Goal: Task Accomplishment & Management: Use online tool/utility

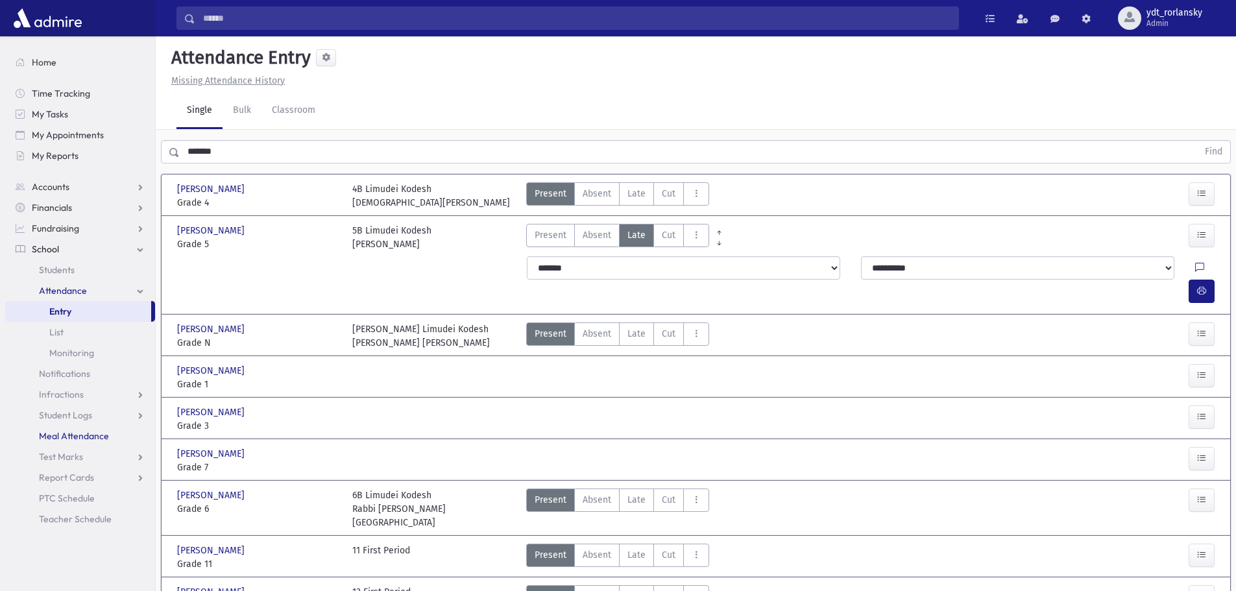
click at [79, 433] on span "Meal Attendance" at bounding box center [74, 436] width 70 height 12
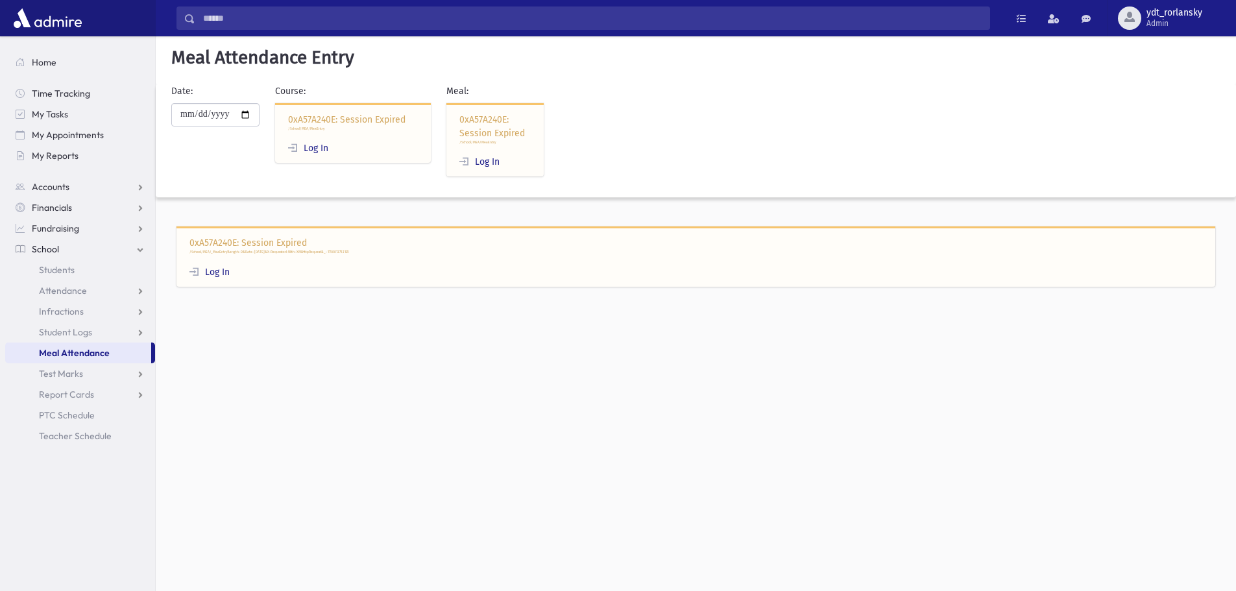
click at [382, 117] on div "0xA57A240E: Session Expired /School/MEA/MeaEntry Log In" at bounding box center [353, 133] width 156 height 60
click at [511, 136] on div "0xA57A240E: Session Expired /School/MEA/MeaEntry Log In" at bounding box center [494, 140] width 97 height 74
click at [220, 272] on link "Log In" at bounding box center [209, 272] width 40 height 11
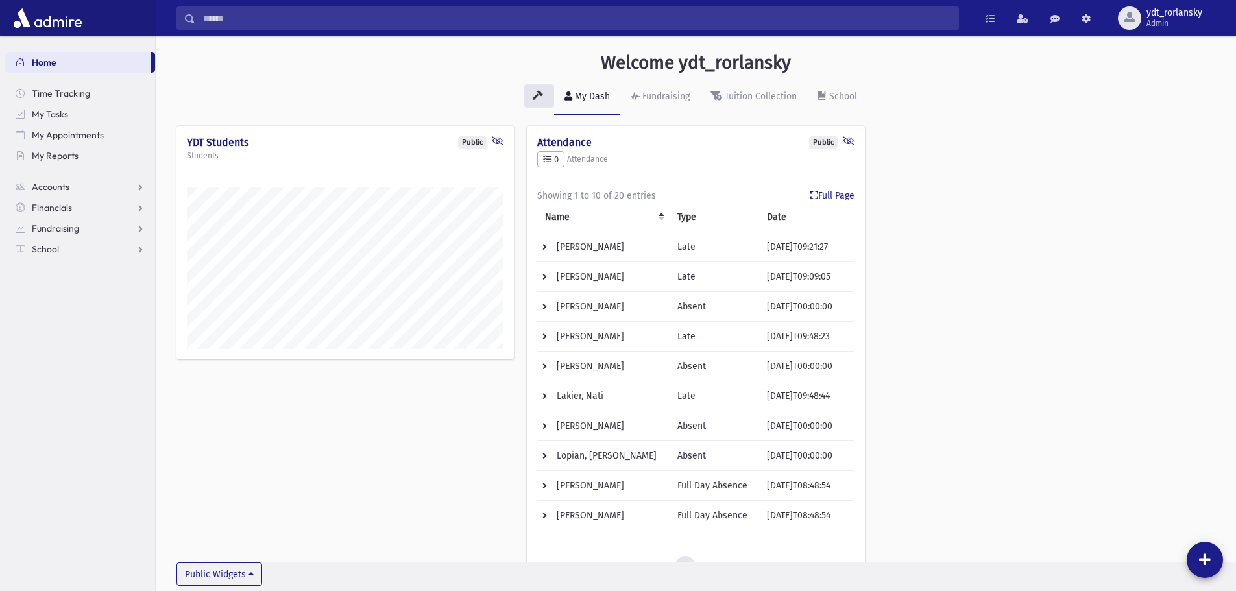
scroll to position [623, 1080]
click at [39, 251] on span "School" at bounding box center [45, 249] width 27 height 12
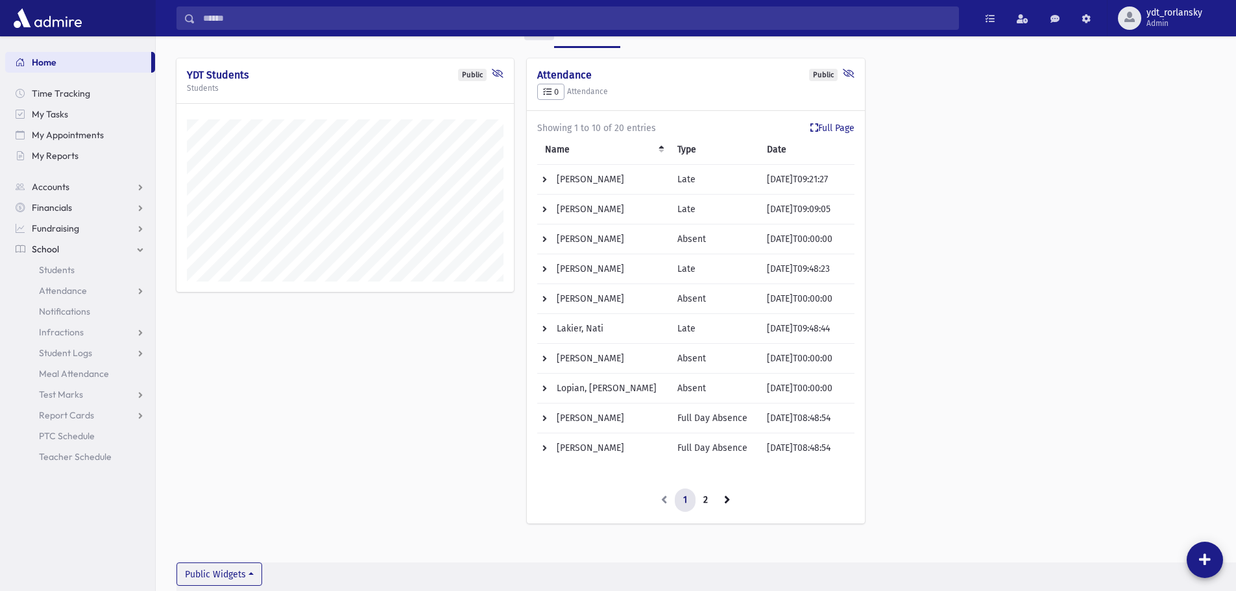
scroll to position [68, 0]
click at [62, 288] on span "Attendance" at bounding box center [63, 291] width 48 height 12
click at [63, 289] on span "Attendance" at bounding box center [63, 291] width 48 height 12
click at [68, 368] on span "Meal Attendance" at bounding box center [74, 374] width 70 height 12
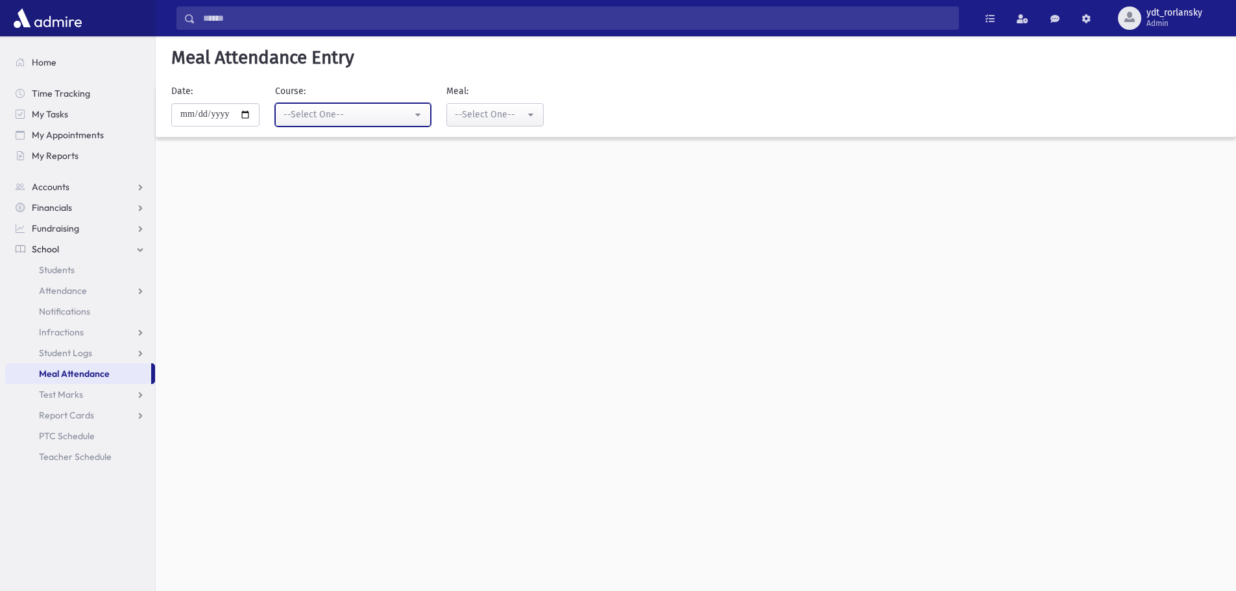
click at [425, 116] on button "--Select One--" at bounding box center [353, 114] width 156 height 23
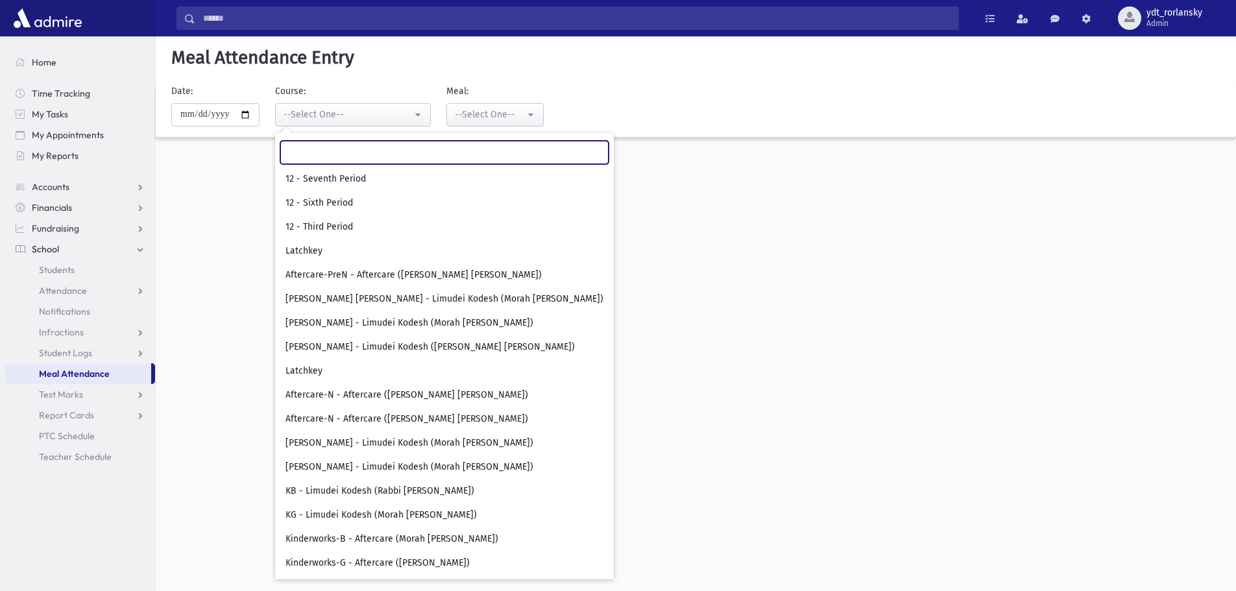
scroll to position [1489, 0]
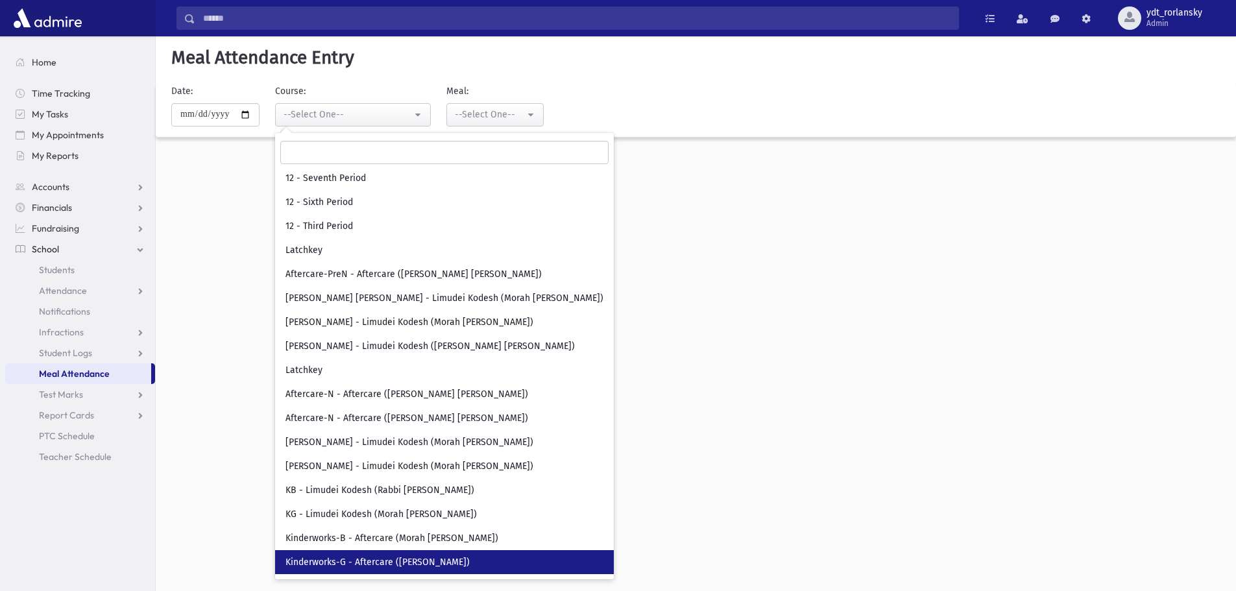
click at [395, 558] on span "Kinderworks-G - Aftercare (Mrs. I. Kaye)" at bounding box center [377, 562] width 184 height 13
select select "***"
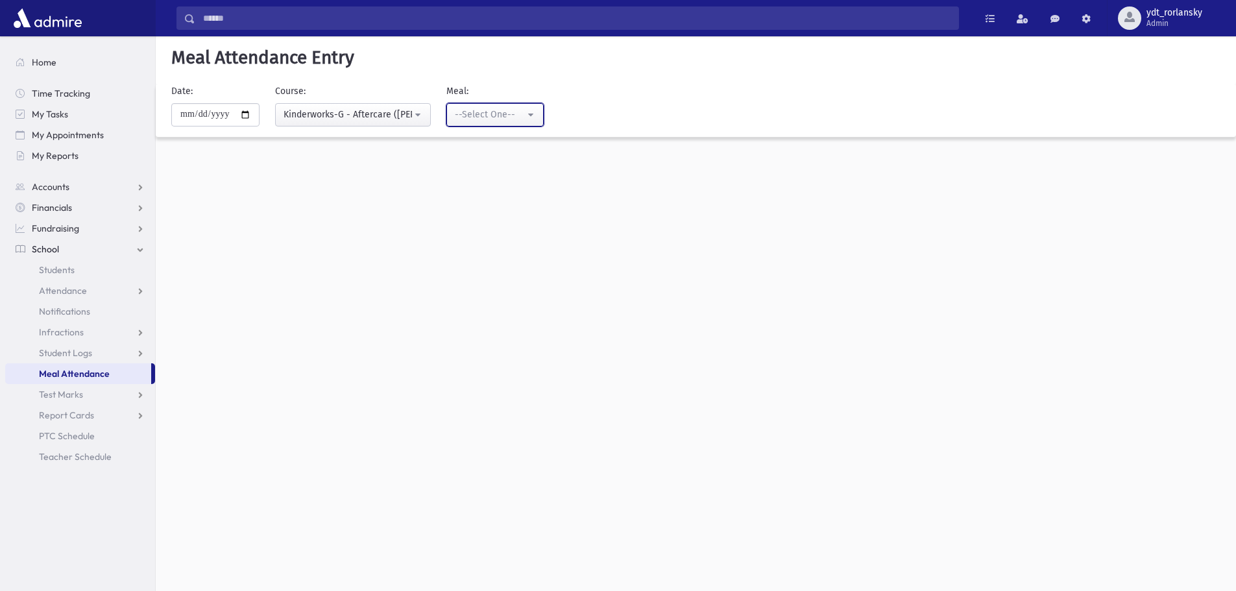
click at [524, 115] on div "--Select One--" at bounding box center [490, 115] width 70 height 14
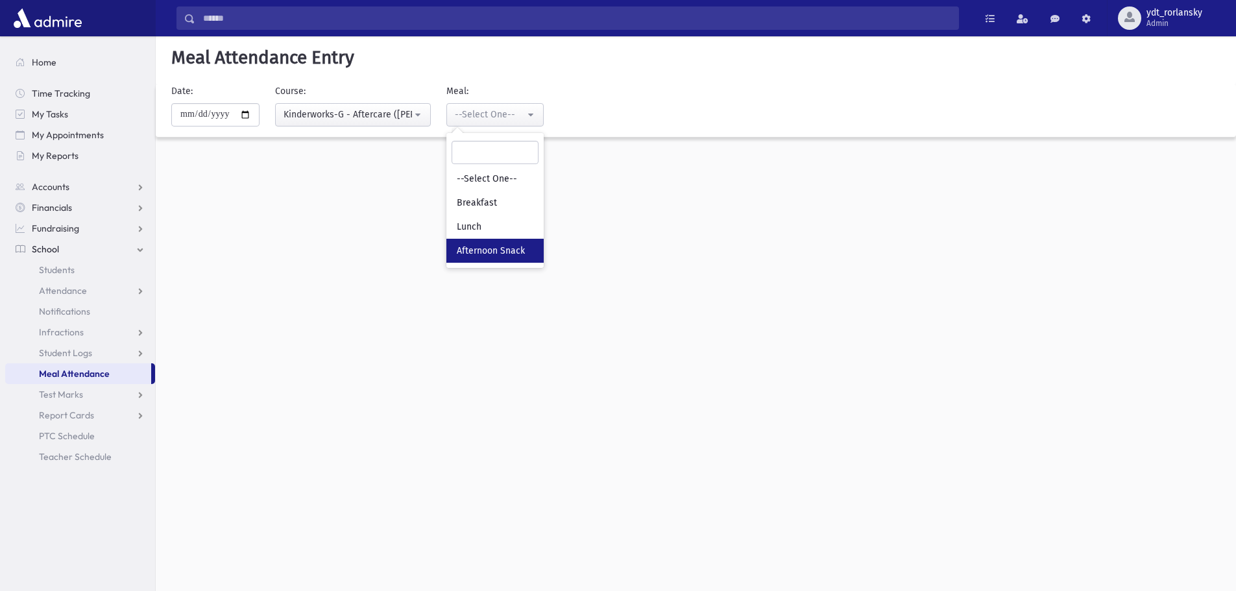
click at [513, 248] on span "Afternoon Snack" at bounding box center [491, 251] width 68 height 13
select select "*"
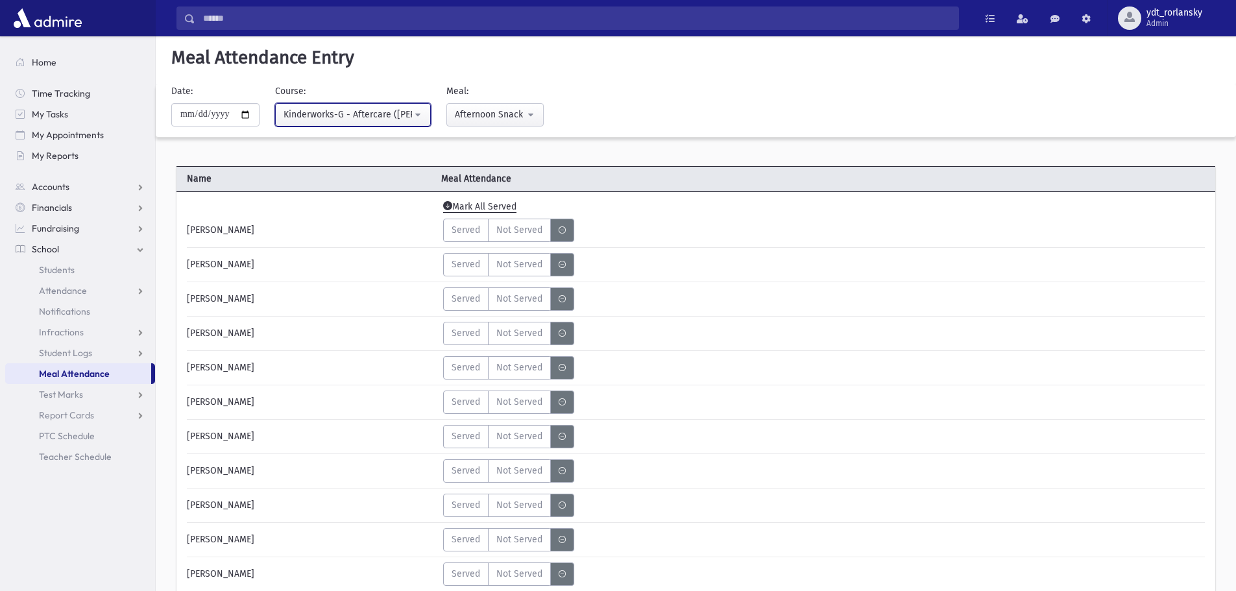
click at [422, 114] on button "Kinderworks-G - Aftercare (Mrs. I. Kaye)" at bounding box center [353, 114] width 156 height 23
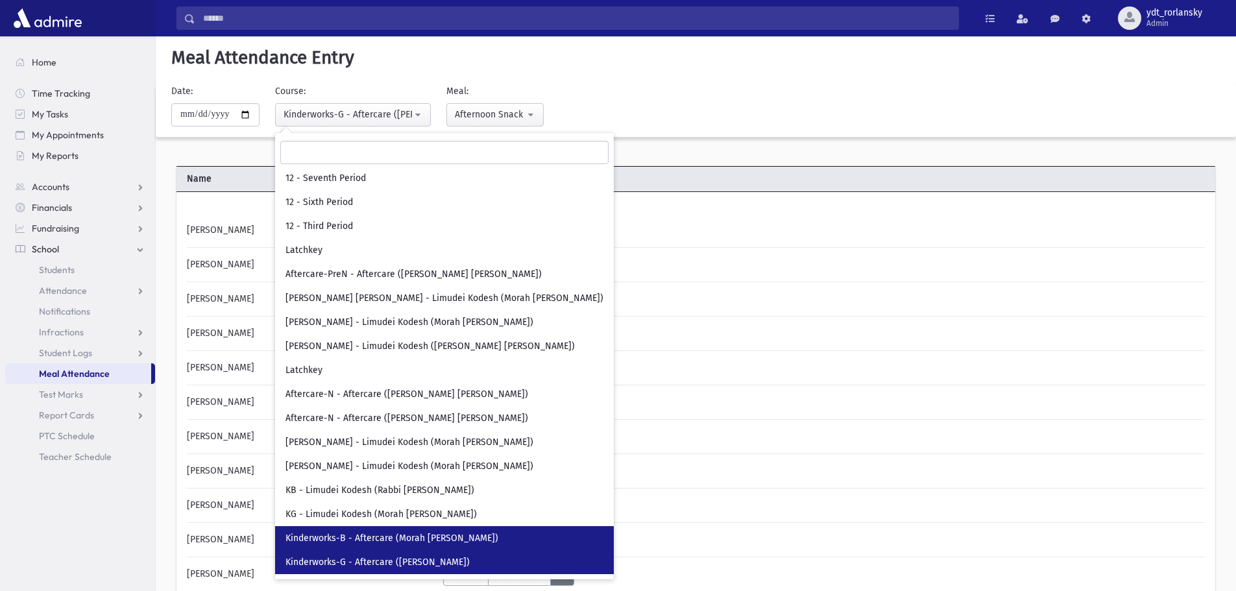
click at [429, 533] on span "Kinderworks-B - Aftercare (Morah Sunny Sperka)" at bounding box center [391, 538] width 213 height 13
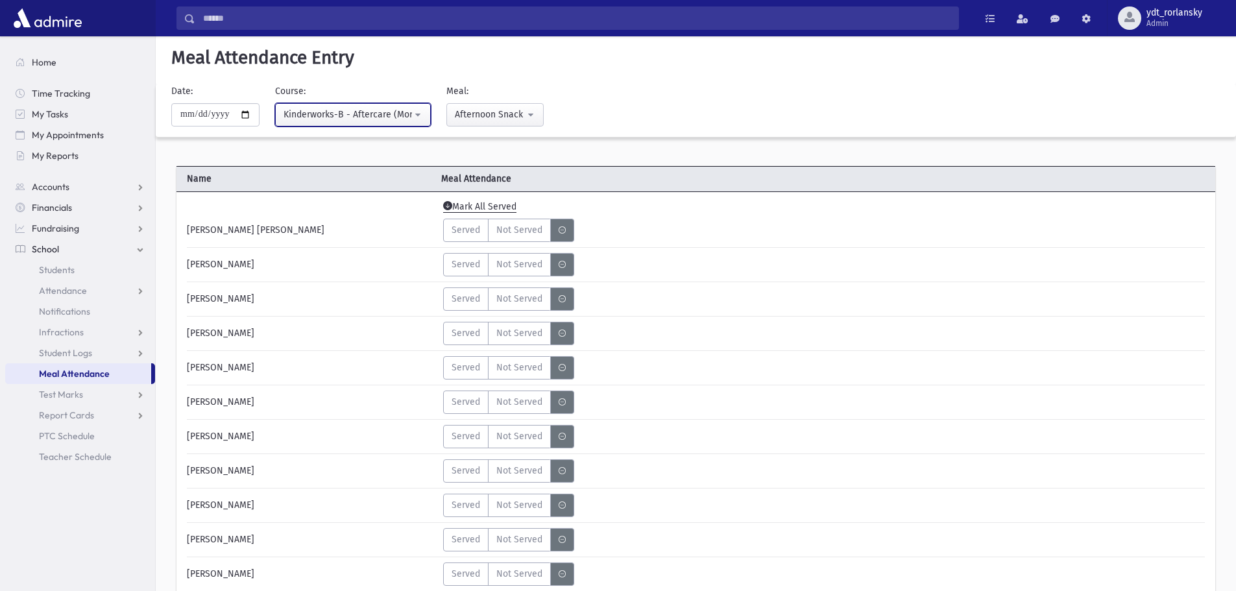
click at [431, 108] on button "Kinderworks-B - Aftercare (Morah Sunny Sperka)" at bounding box center [353, 114] width 156 height 23
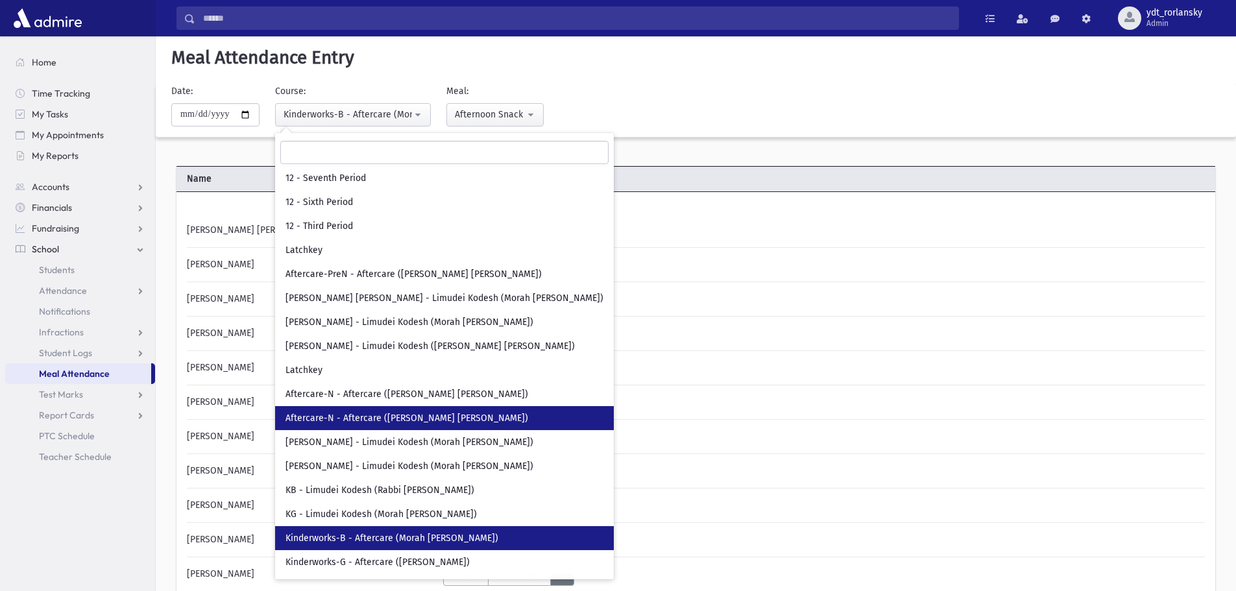
click at [381, 419] on span "Aftercare-N - Aftercare (Morah Elisheva Millman)" at bounding box center [406, 418] width 243 height 13
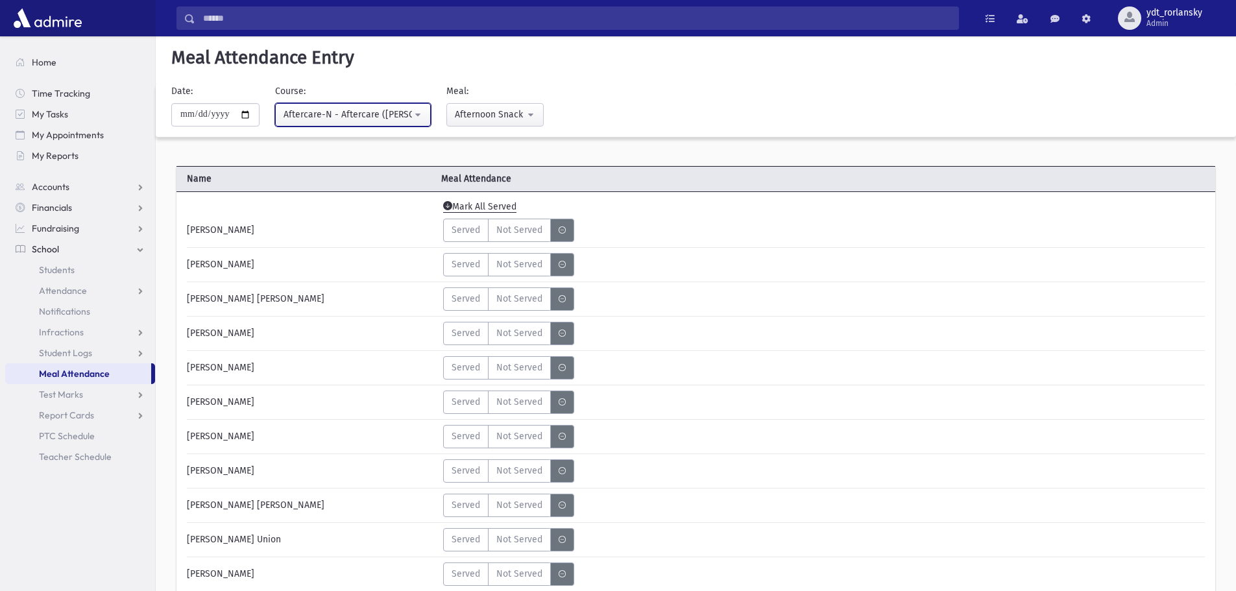
click at [425, 117] on button "Aftercare-N - Aftercare (Morah Elisheva Millman)" at bounding box center [353, 114] width 156 height 23
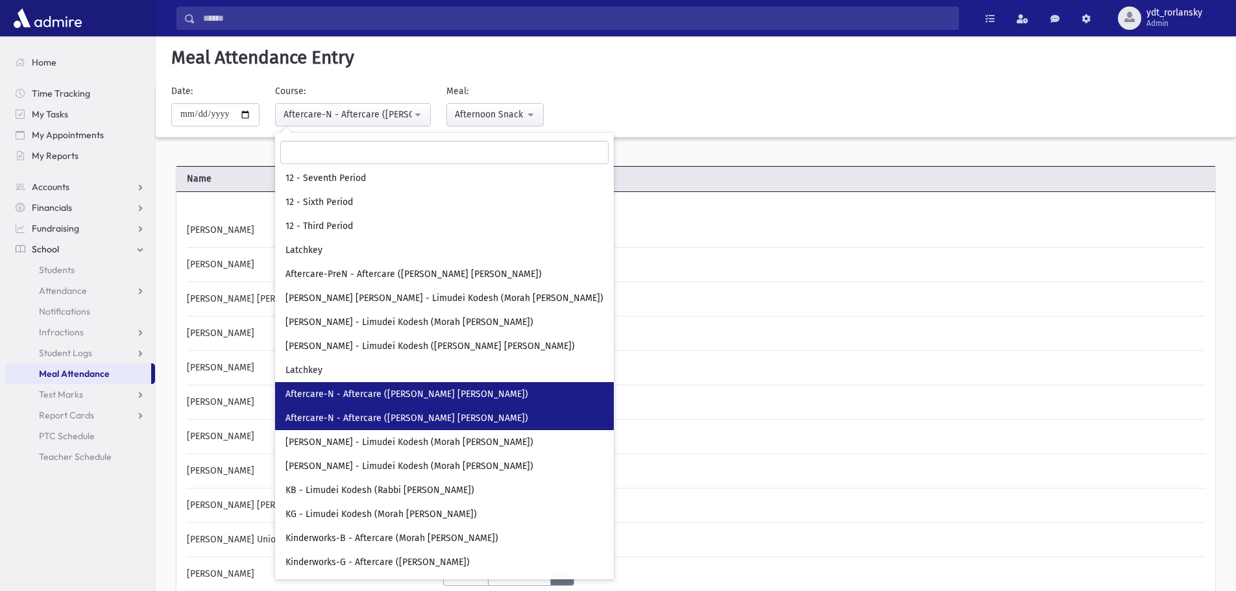
click at [431, 387] on link "Aftercare-N - Aftercare (Morah Chana R. Nusbaum)" at bounding box center [444, 394] width 339 height 24
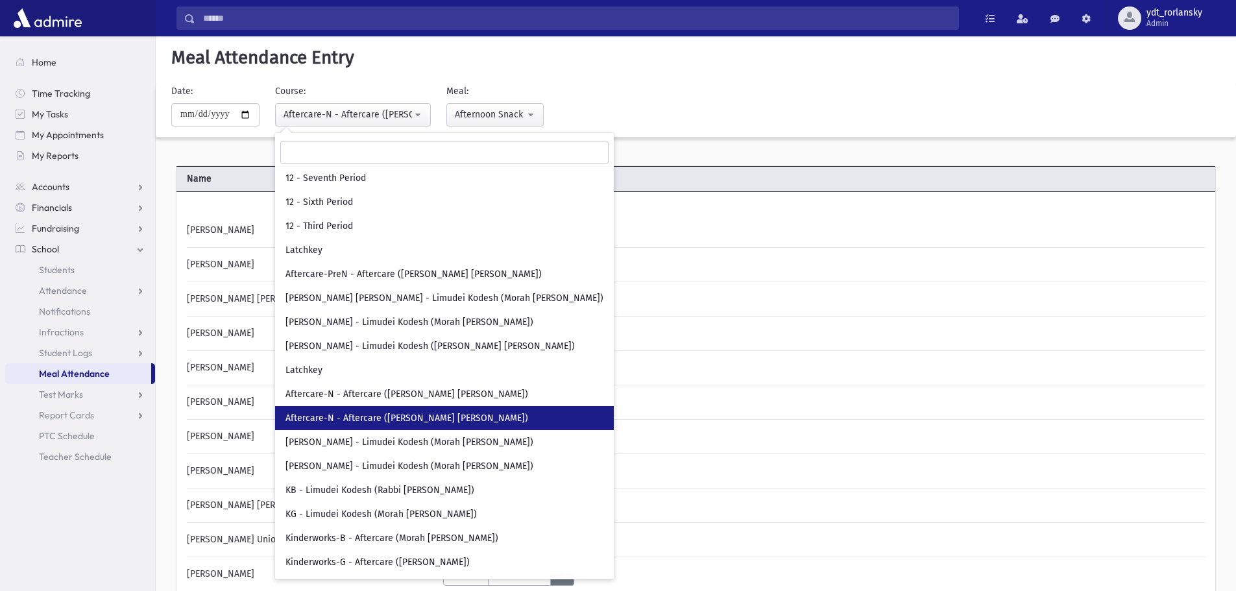
select select "***"
